Goal: Information Seeking & Learning: Learn about a topic

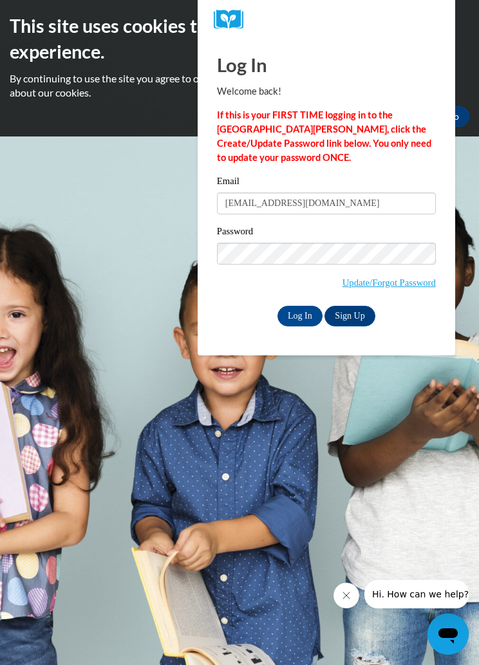
type input "[EMAIL_ADDRESS][DOMAIN_NAME]"
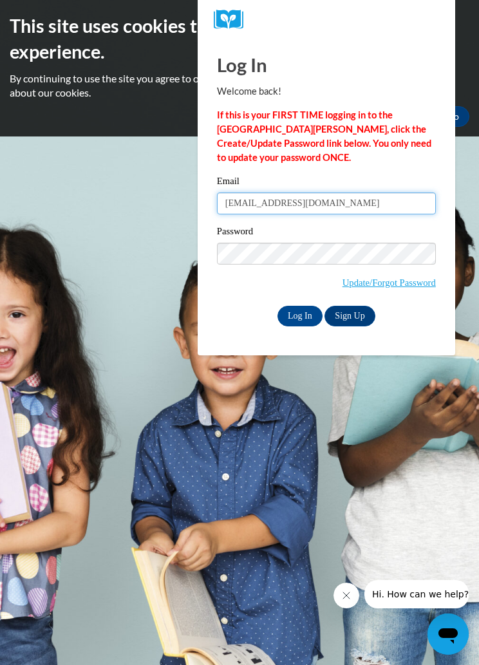
click at [299, 315] on input "Log In" at bounding box center [300, 316] width 45 height 21
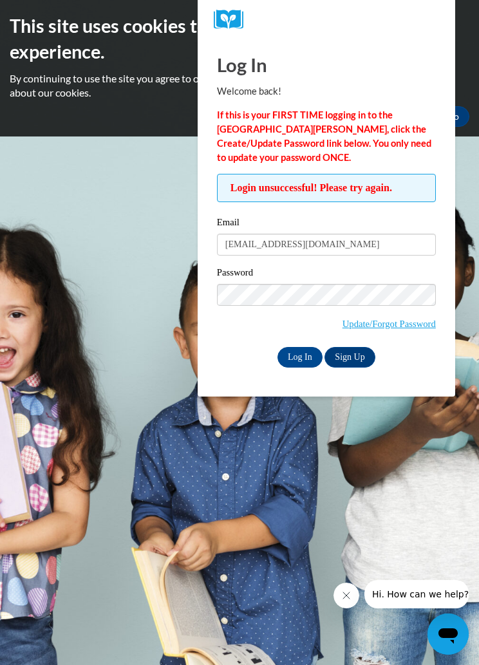
click at [408, 279] on label "Password" at bounding box center [326, 274] width 219 height 13
click at [408, 314] on div "Password Update/Forgot Password" at bounding box center [326, 306] width 219 height 82
click at [418, 325] on link "Update/Forgot Password" at bounding box center [389, 324] width 93 height 10
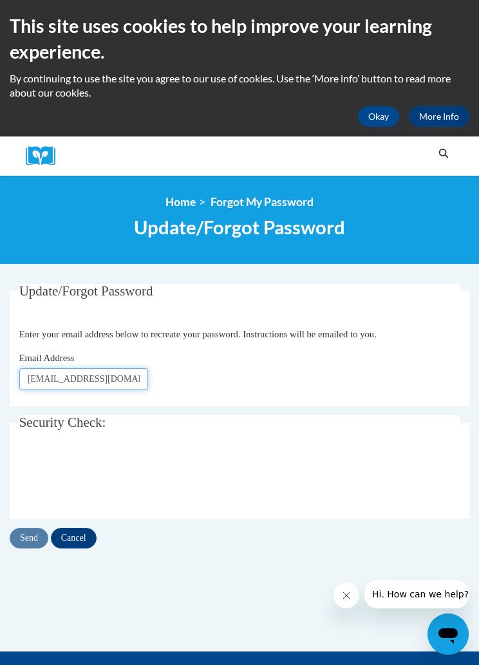
type input "[EMAIL_ADDRESS][DOMAIN_NAME]"
click at [34, 542] on input "Send" at bounding box center [29, 538] width 39 height 21
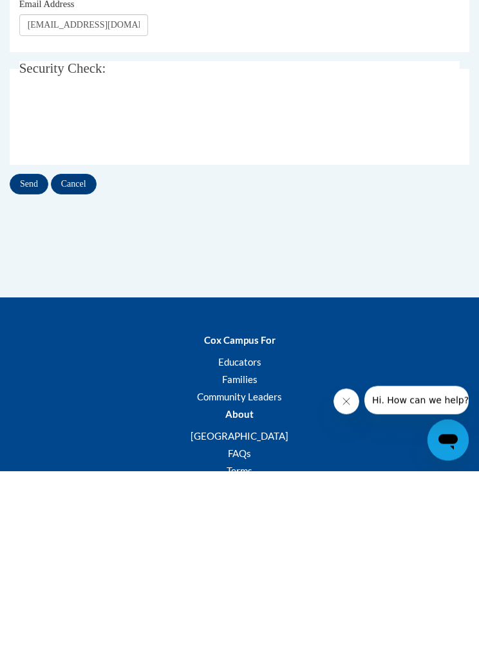
scroll to position [194, 0]
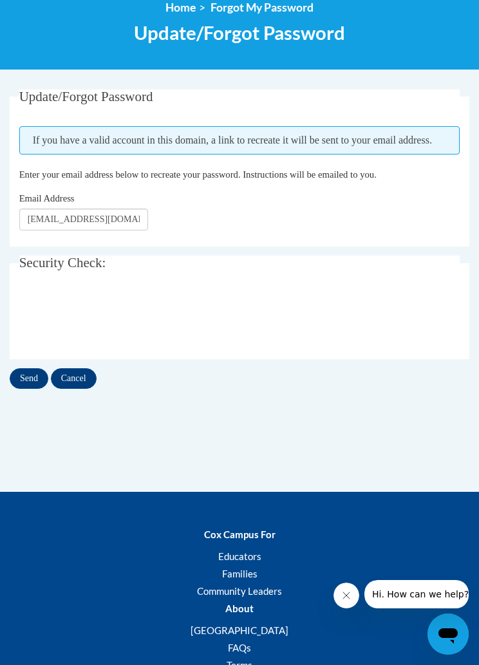
click at [38, 373] on input "Send" at bounding box center [29, 378] width 39 height 21
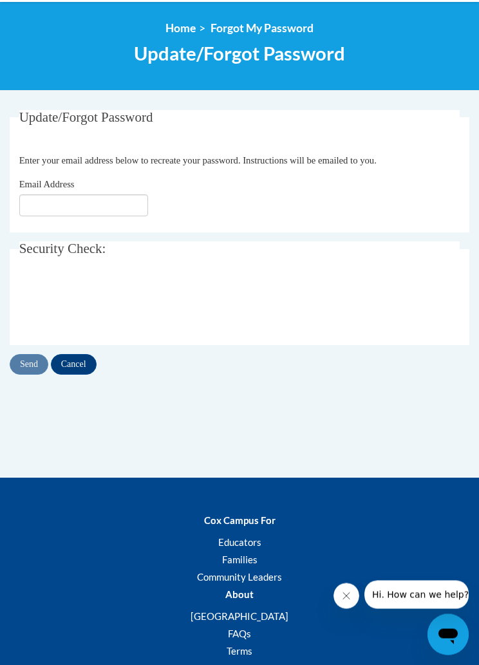
scroll to position [173, 0]
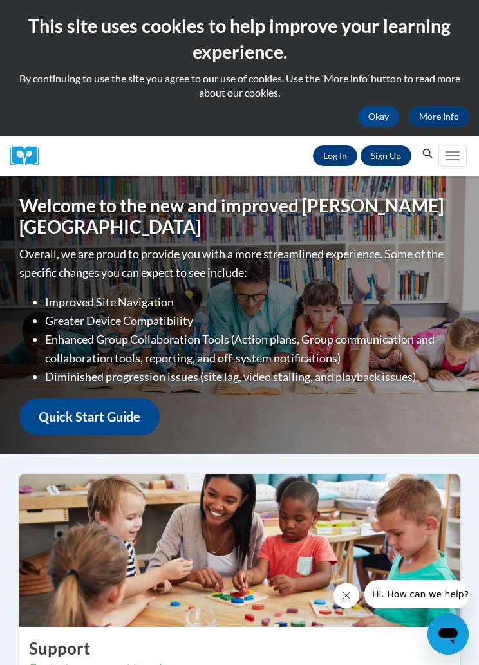
click at [321, 154] on link "Log In" at bounding box center [335, 156] width 44 height 21
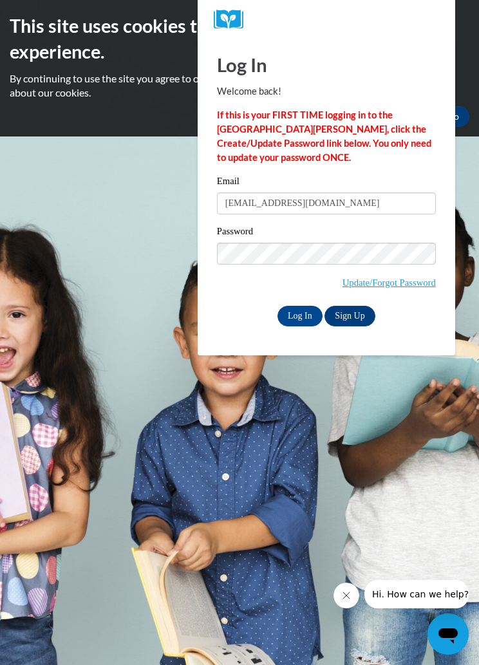
type input "[EMAIL_ADDRESS][DOMAIN_NAME]"
click at [303, 321] on input "Log In" at bounding box center [300, 316] width 45 height 21
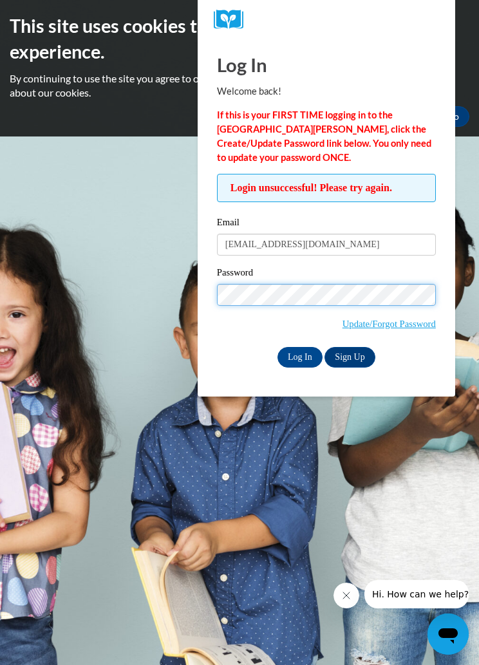
click at [314, 363] on input "Log In" at bounding box center [300, 357] width 45 height 21
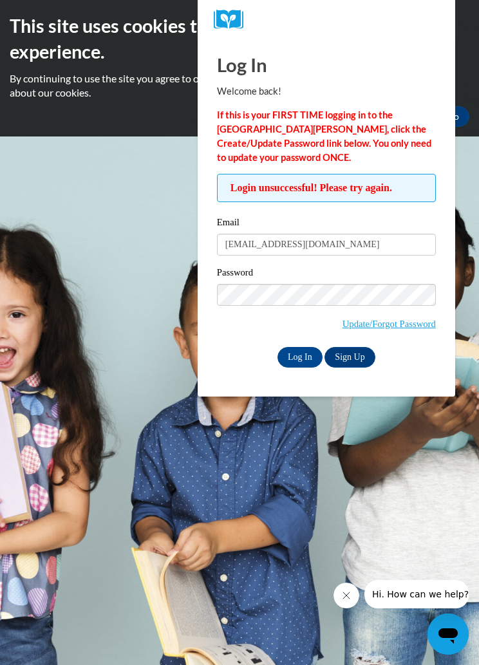
click at [301, 361] on input "Log In" at bounding box center [300, 357] width 45 height 21
click at [307, 353] on input "Log In" at bounding box center [300, 357] width 45 height 21
click at [327, 354] on link "Sign Up" at bounding box center [350, 357] width 50 height 21
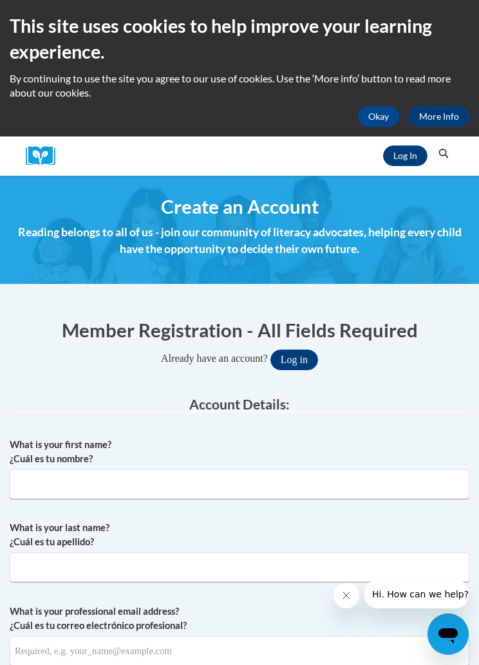
click at [307, 361] on button "Log in" at bounding box center [294, 360] width 48 height 21
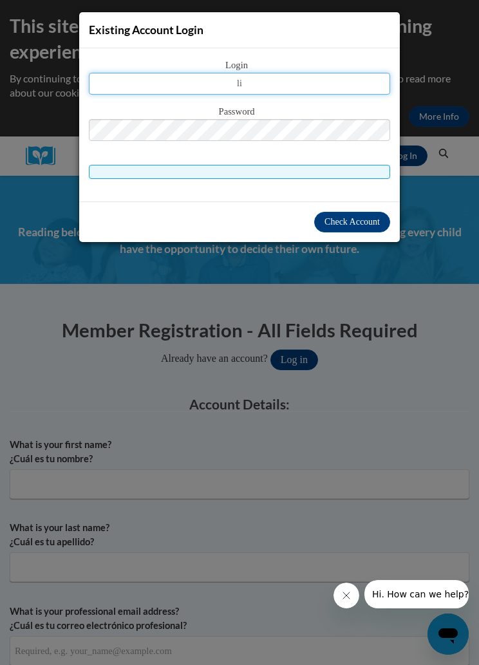
type input "l"
click at [332, 91] on input "text" at bounding box center [239, 84] width 301 height 22
type input "lilyanamayes@gmail.com"
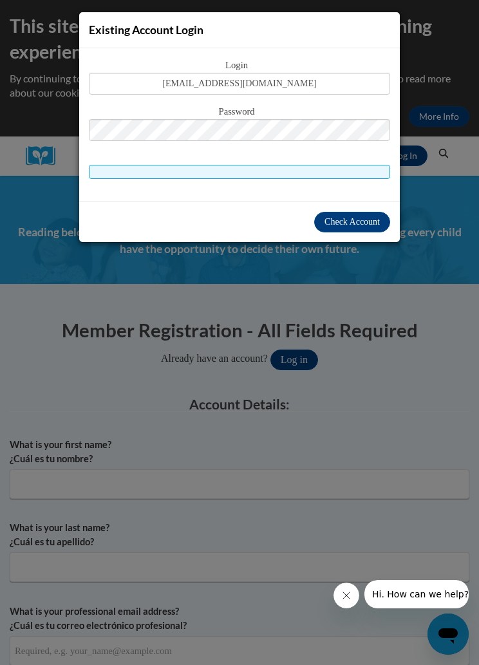
click at [354, 228] on button "Check Account" at bounding box center [352, 222] width 76 height 21
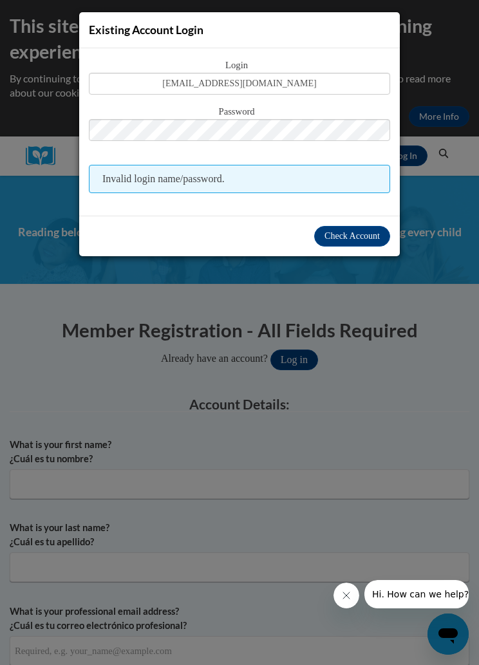
click at [348, 188] on span "Invalid login name/password." at bounding box center [239, 179] width 301 height 28
click at [350, 179] on span "Invalid login name/password." at bounding box center [239, 179] width 301 height 28
click at [319, 205] on div "Login lilyanamayes@gmail.com Password Invalid login name/password." at bounding box center [239, 131] width 321 height 167
click at [273, 279] on div "Existing Account Login Login lilyanamayes@gmail.com Password Invalid login name…" at bounding box center [239, 332] width 479 height 665
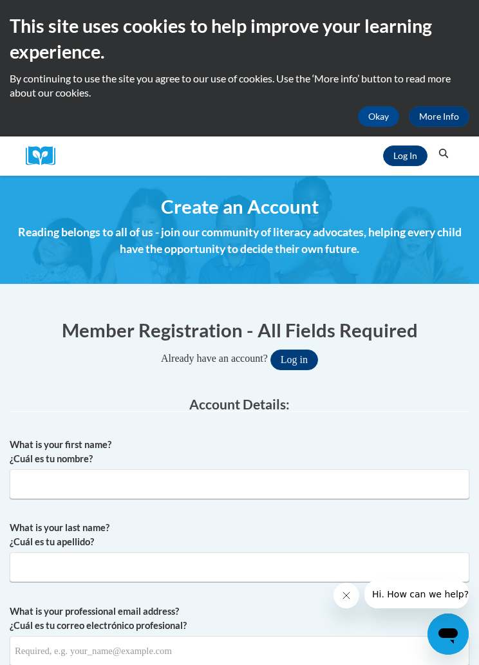
click at [279, 330] on h1 "Member Registration - All Fields Required" at bounding box center [240, 330] width 460 height 26
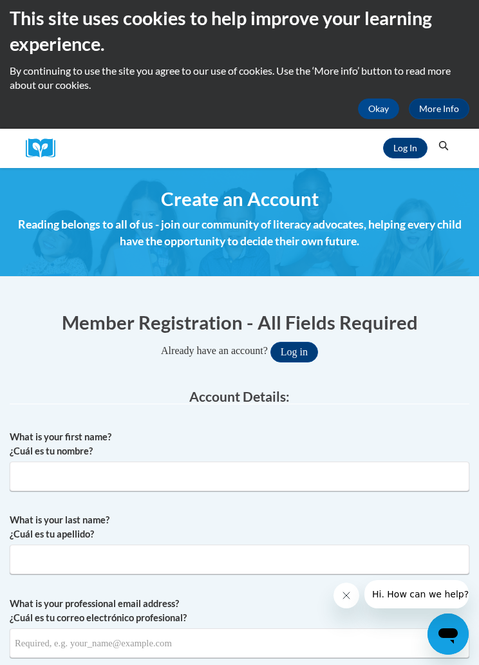
scroll to position [17, 0]
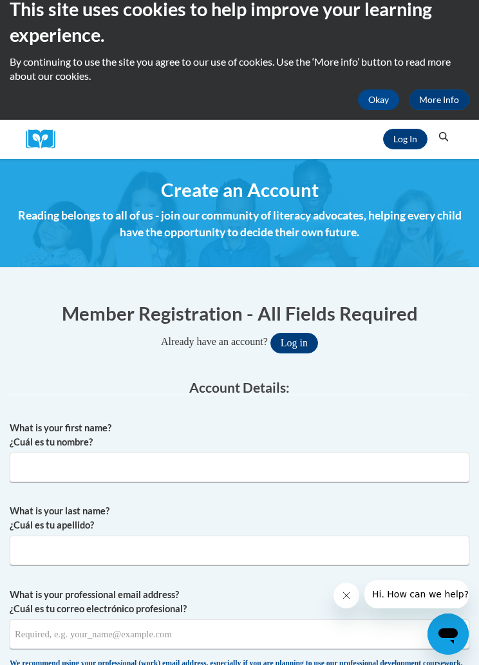
click at [400, 140] on link "Log In" at bounding box center [405, 139] width 44 height 21
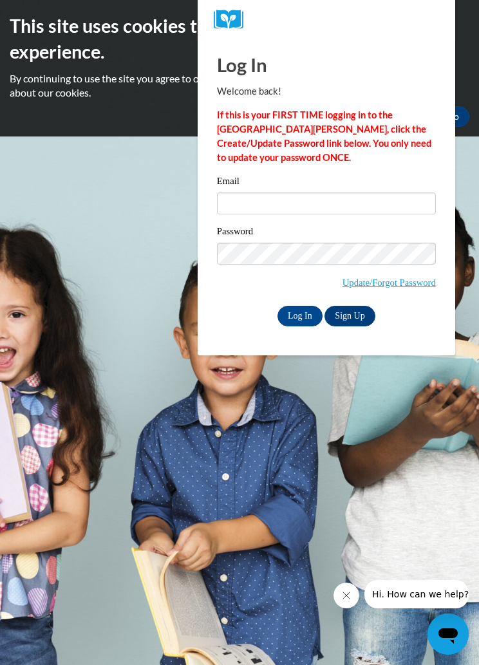
click at [361, 205] on input "Email" at bounding box center [326, 204] width 219 height 22
type input "[EMAIL_ADDRESS][DOMAIN_NAME]"
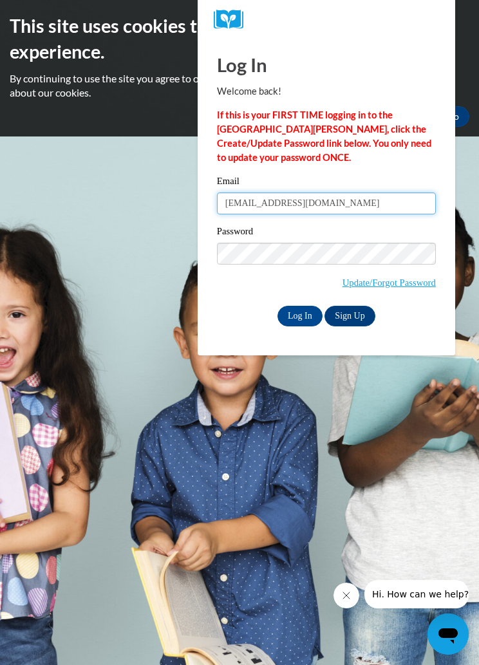
click at [303, 321] on input "Log In" at bounding box center [300, 316] width 45 height 21
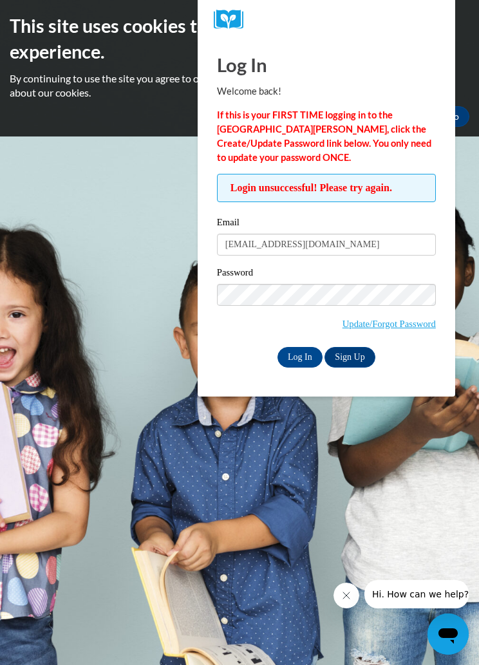
click at [311, 353] on input "Log In" at bounding box center [300, 357] width 45 height 21
click at [415, 323] on link "Update/Forgot Password" at bounding box center [389, 324] width 93 height 10
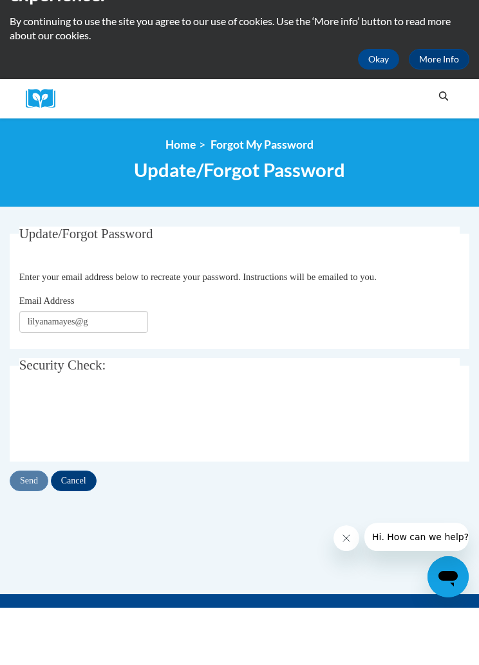
scroll to position [57, 0]
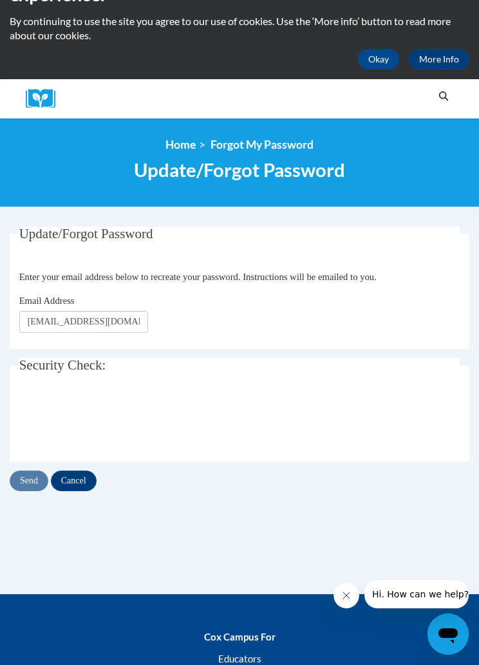
type input "[EMAIL_ADDRESS][DOMAIN_NAME]"
click at [30, 490] on input "Send" at bounding box center [29, 481] width 39 height 21
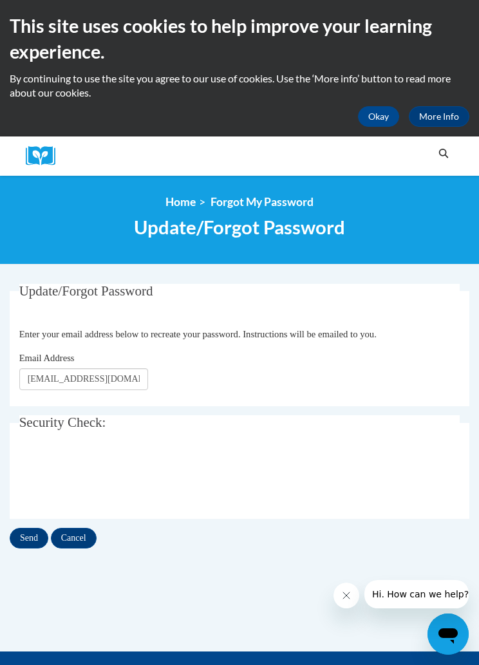
scroll to position [80, 0]
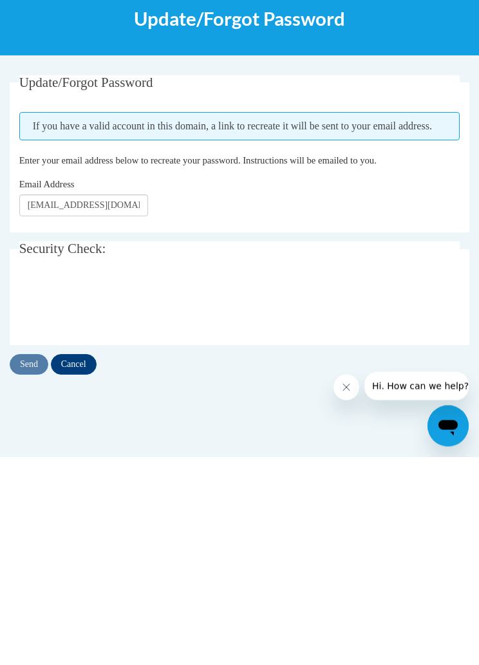
scroll to position [209, 0]
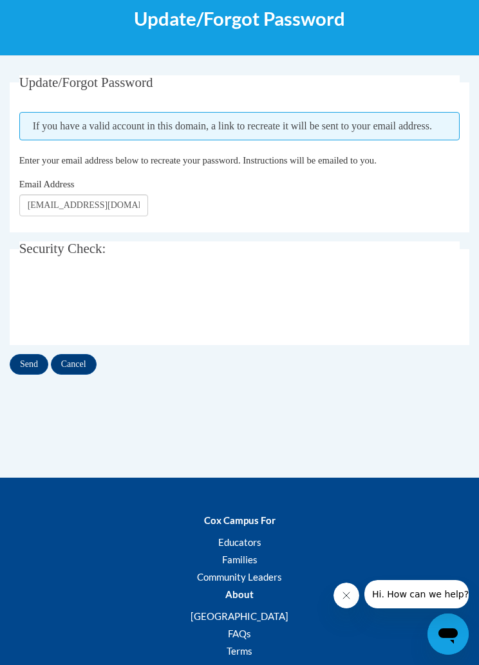
click at [24, 365] on input "Send" at bounding box center [29, 364] width 39 height 21
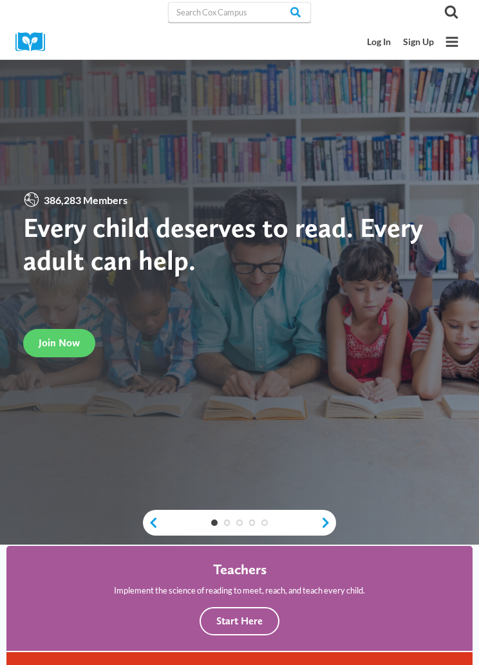
click at [384, 45] on link "Log In" at bounding box center [379, 42] width 36 height 23
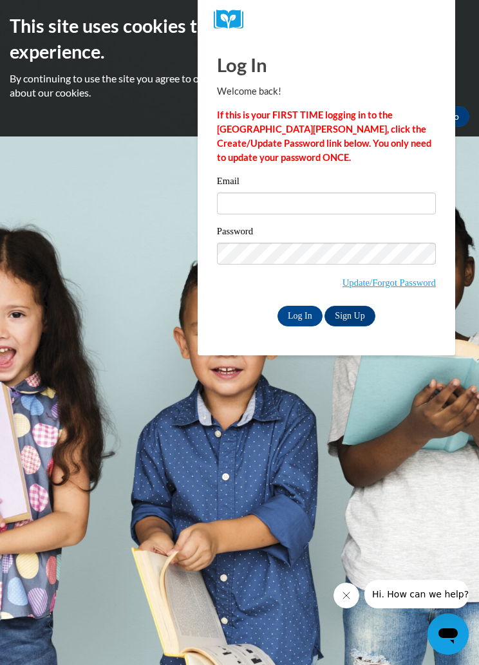
click at [442, 433] on body "This site uses cookies to help improve your learning experience. By continuing …" at bounding box center [239, 332] width 479 height 665
click at [448, 466] on body "This site uses cookies to help improve your learning experience. By continuing …" at bounding box center [239, 332] width 479 height 665
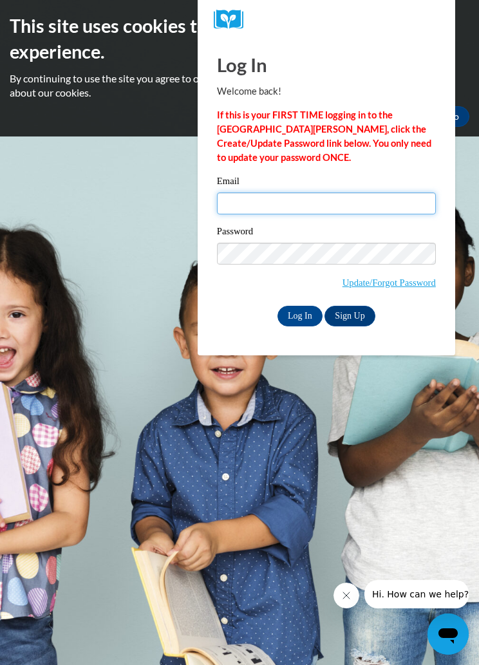
click at [366, 208] on input "Email" at bounding box center [326, 204] width 219 height 22
click at [272, 206] on input "lilyanamayee@gmail.com" at bounding box center [326, 204] width 219 height 22
click at [275, 205] on input "lilyanamayee@gmail.com" at bounding box center [326, 204] width 219 height 22
click at [269, 202] on input "lilyanamayee@gmail.com" at bounding box center [326, 204] width 219 height 22
click at [279, 209] on input "lilyanamayee@gmail.com" at bounding box center [326, 204] width 219 height 22
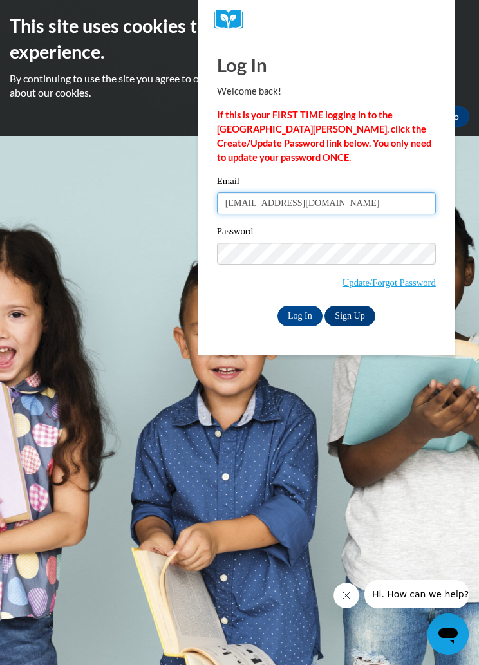
click at [269, 204] on input "lilyanamayee@gmail.com" at bounding box center [326, 204] width 219 height 22
click at [279, 199] on input "lilyanamayee@gmail.com" at bounding box center [326, 204] width 219 height 22
click at [274, 200] on input "lilyanamayee@gmail.com" at bounding box center [326, 204] width 219 height 22
click at [264, 208] on input "lilyanamayee@gmail.com" at bounding box center [326, 204] width 219 height 22
click at [277, 199] on input "lilyanamayee@gmail.com" at bounding box center [326, 204] width 219 height 22
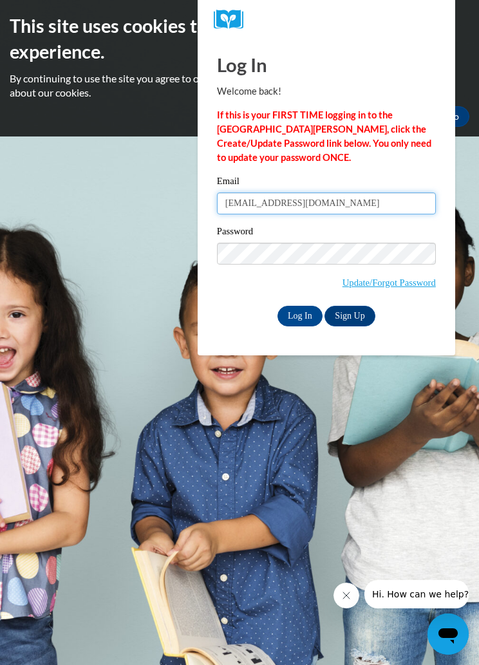
click at [269, 202] on input "lilyanamayee@gmail.com" at bounding box center [326, 204] width 219 height 22
click at [278, 202] on input "lilyanamayee@gmail.com" at bounding box center [326, 204] width 219 height 22
click at [277, 202] on input "lilyanamayee@gmail.com" at bounding box center [326, 204] width 219 height 22
type input "lilyanamayes@gmail.com"
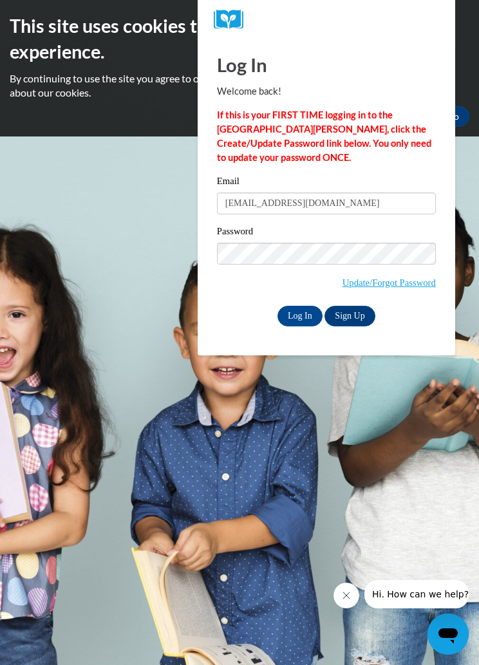
click at [305, 317] on input "Log In" at bounding box center [300, 316] width 45 height 21
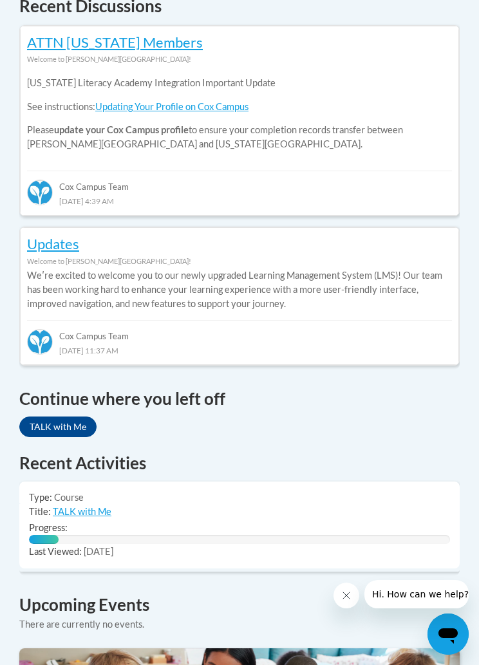
scroll to position [727, 0]
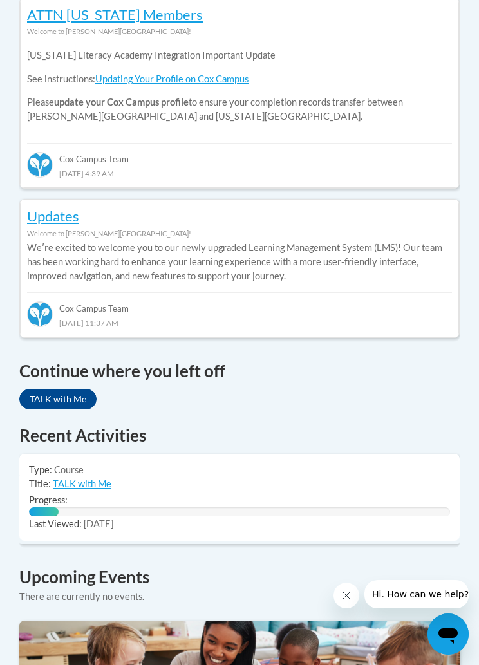
click at [71, 389] on link "TALK with Me" at bounding box center [57, 399] width 77 height 21
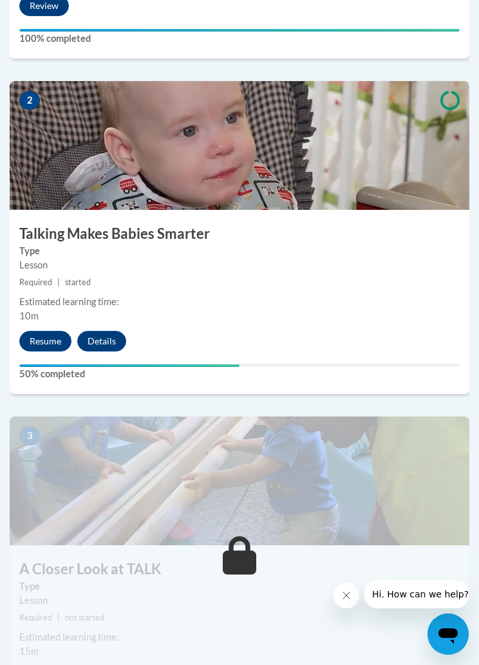
scroll to position [678, 0]
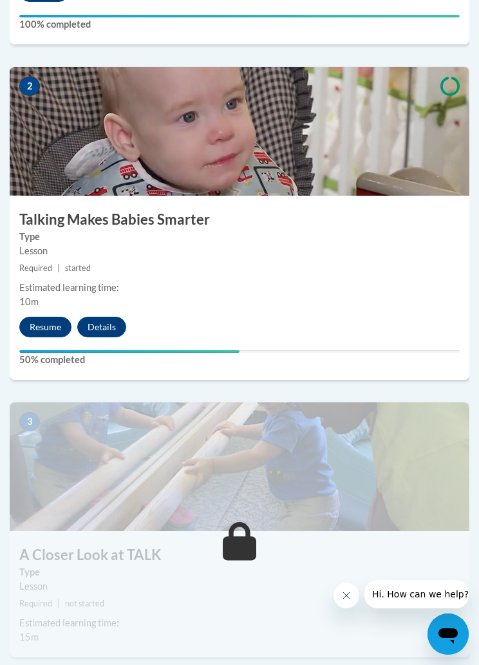
click at [50, 331] on button "Resume" at bounding box center [45, 327] width 52 height 21
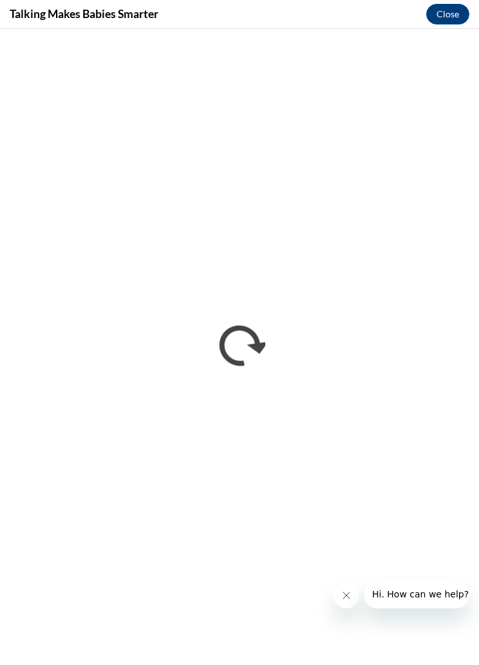
scroll to position [0, 0]
click at [345, 602] on button "Close message from company" at bounding box center [347, 596] width 26 height 26
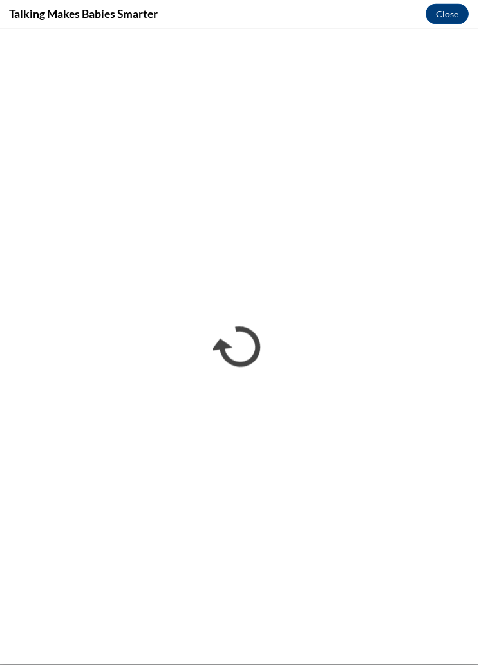
scroll to position [678, 7]
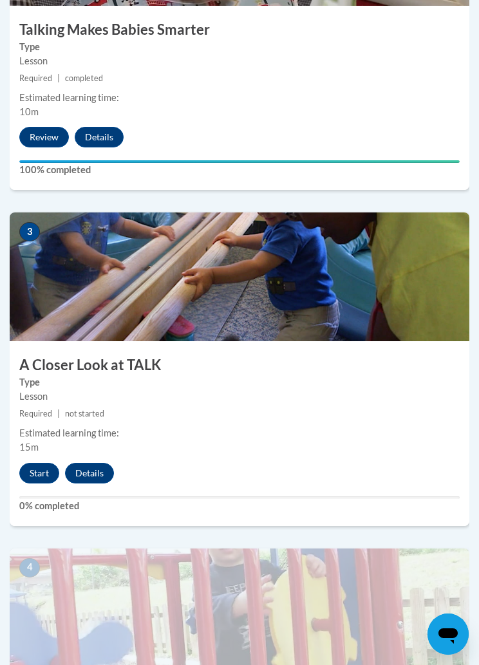
scroll to position [884, 0]
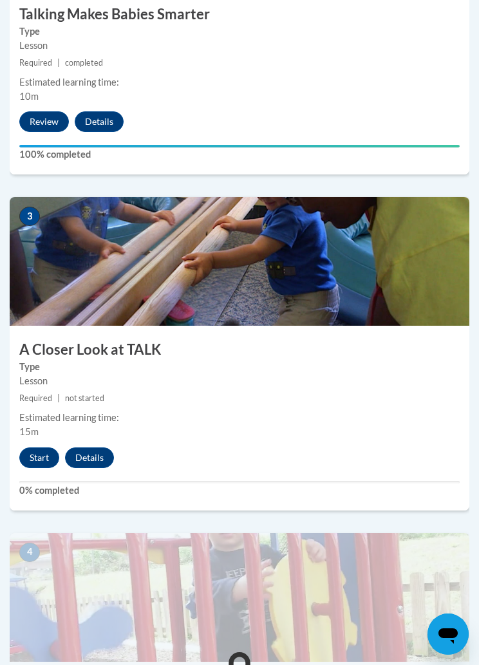
click at [43, 451] on button "Start" at bounding box center [39, 458] width 40 height 21
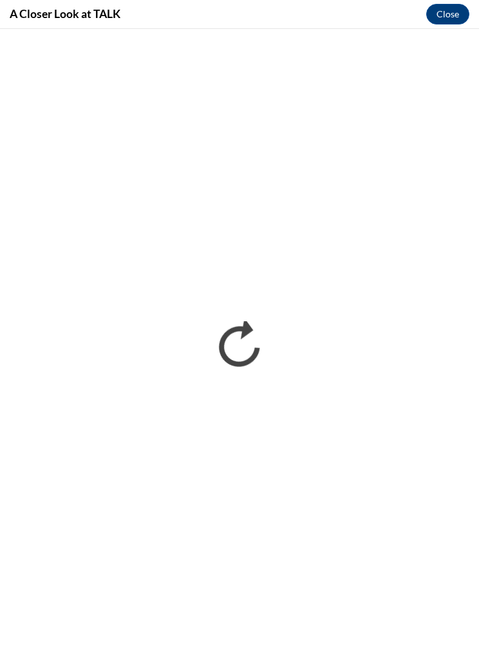
scroll to position [0, 0]
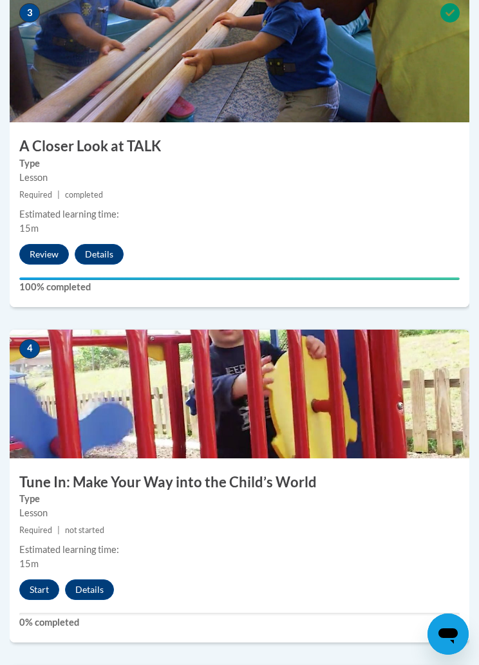
scroll to position [1088, 0]
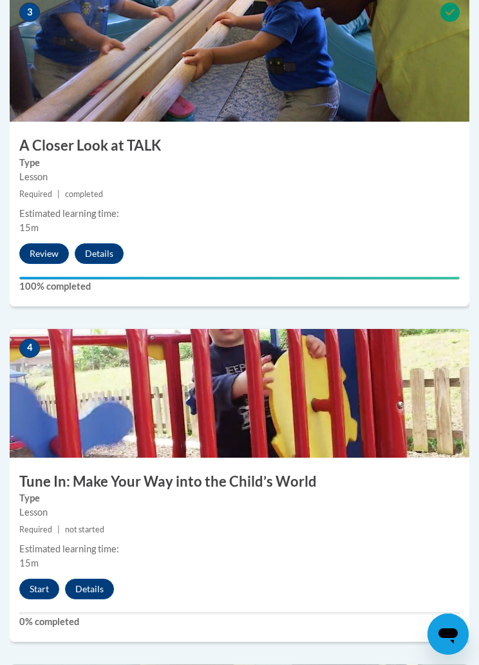
click at [39, 588] on button "Start" at bounding box center [39, 589] width 40 height 21
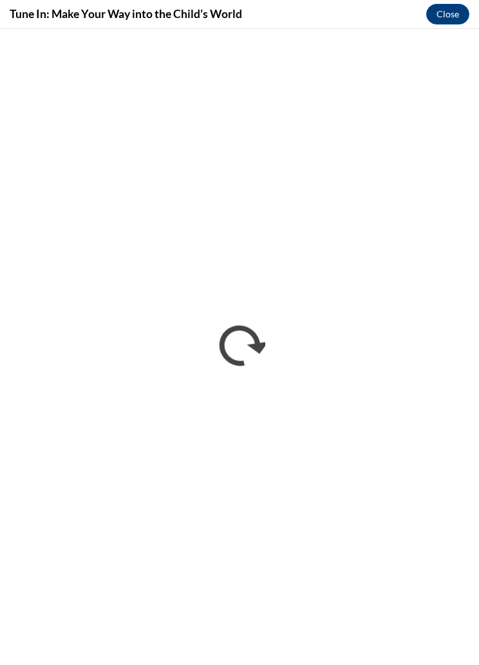
scroll to position [1200, 7]
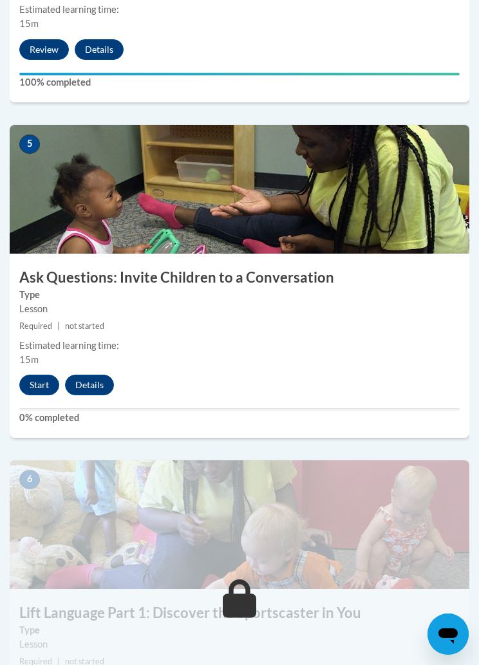
scroll to position [1629, 0]
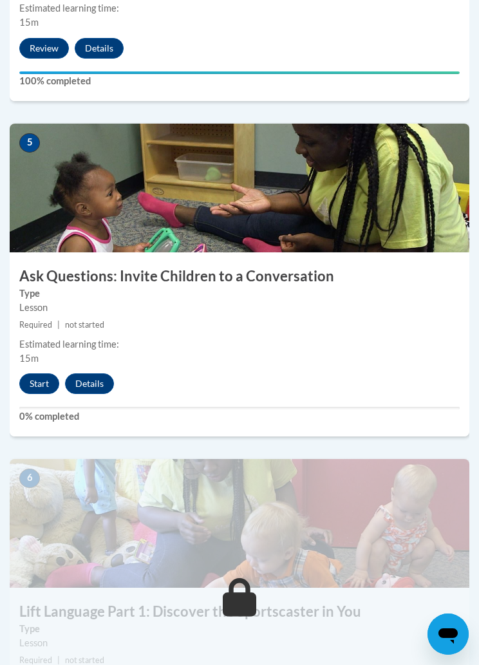
click at [45, 378] on button "Start" at bounding box center [39, 384] width 40 height 21
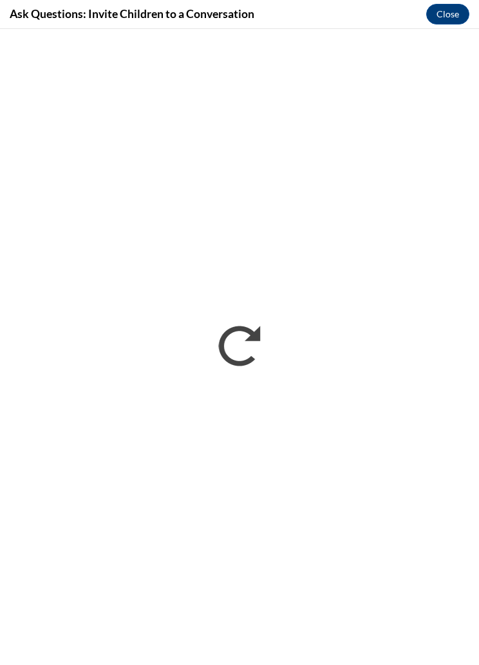
scroll to position [1736, 7]
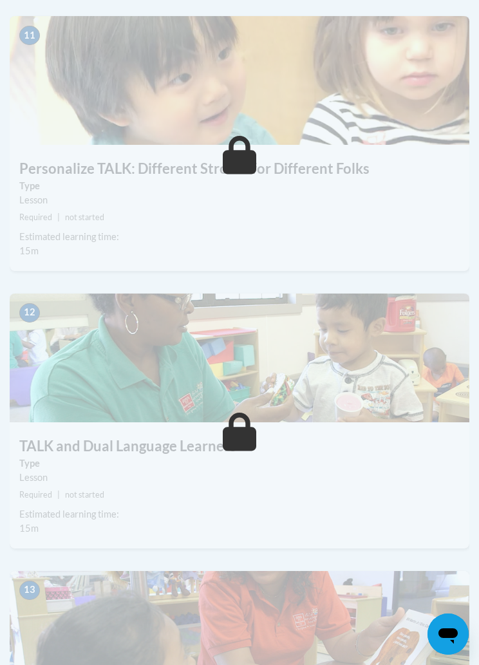
scroll to position [3473, 0]
